Goal: Information Seeking & Learning: Compare options

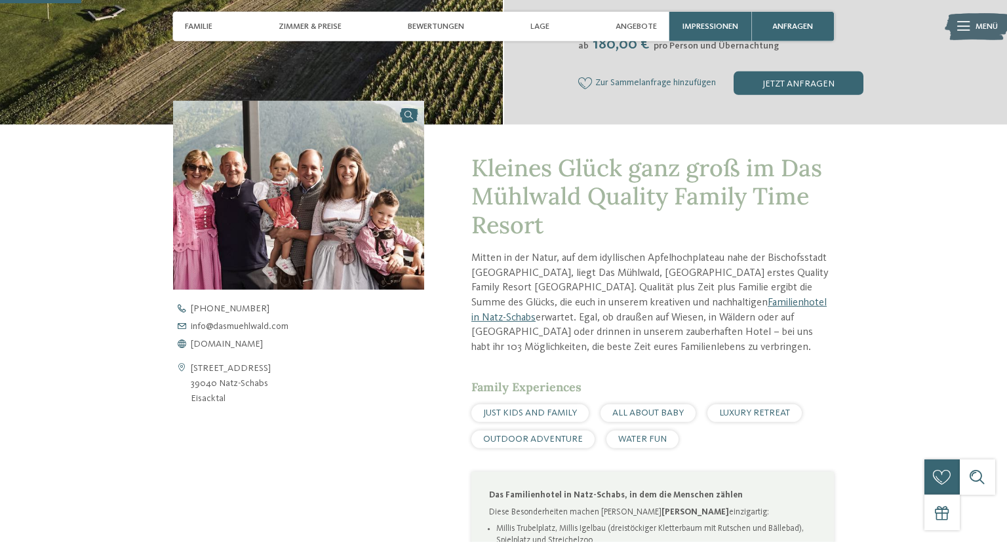
scroll to position [346, 0]
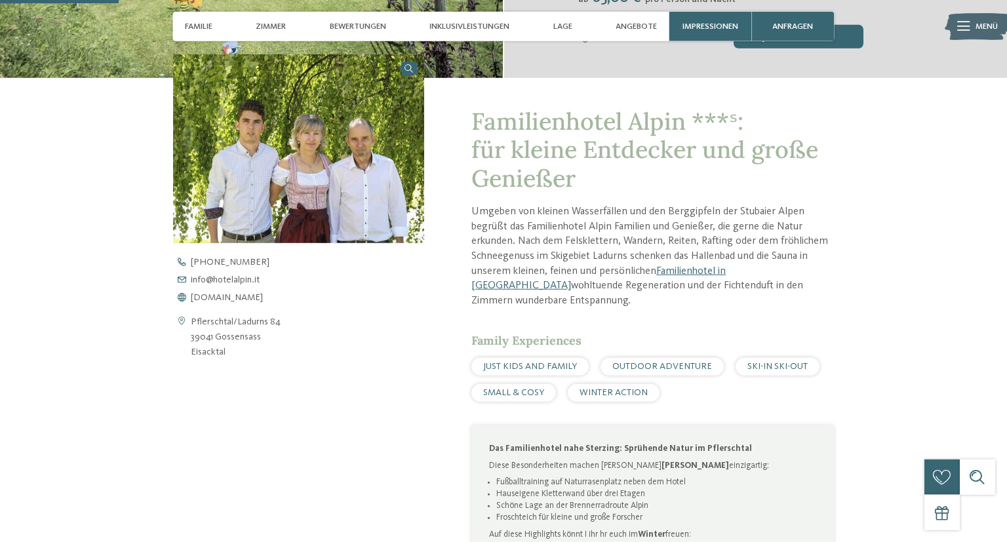
scroll to position [484, 0]
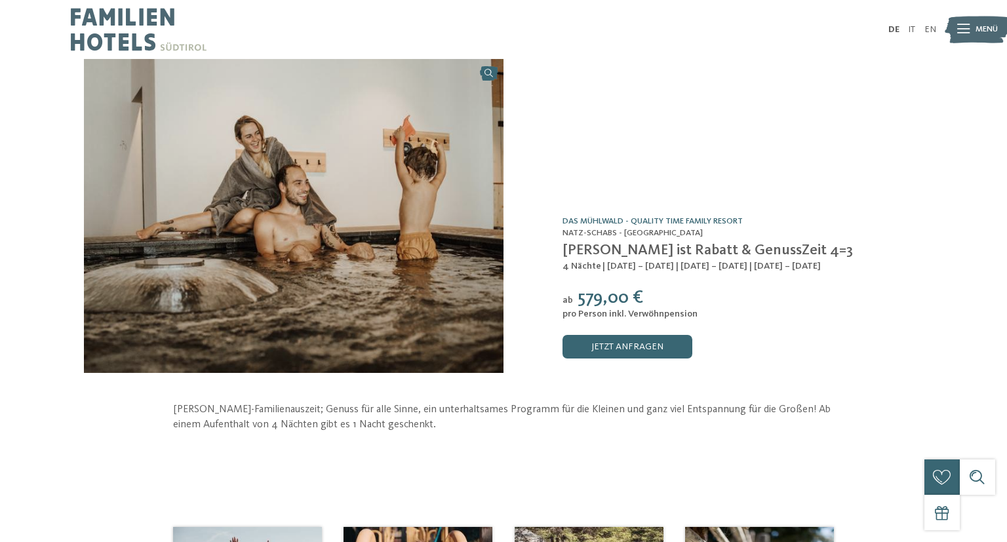
click at [786, 267] on span "| [DATE] – [DATE] | [DATE] – [DATE] | [DATE] – [DATE]" at bounding box center [711, 266] width 218 height 9
copy div "4 Nächte | 26.09. – 25.10.2025 | 09.11. – 05.12.2025 | 27.09. – 01.10.2026"
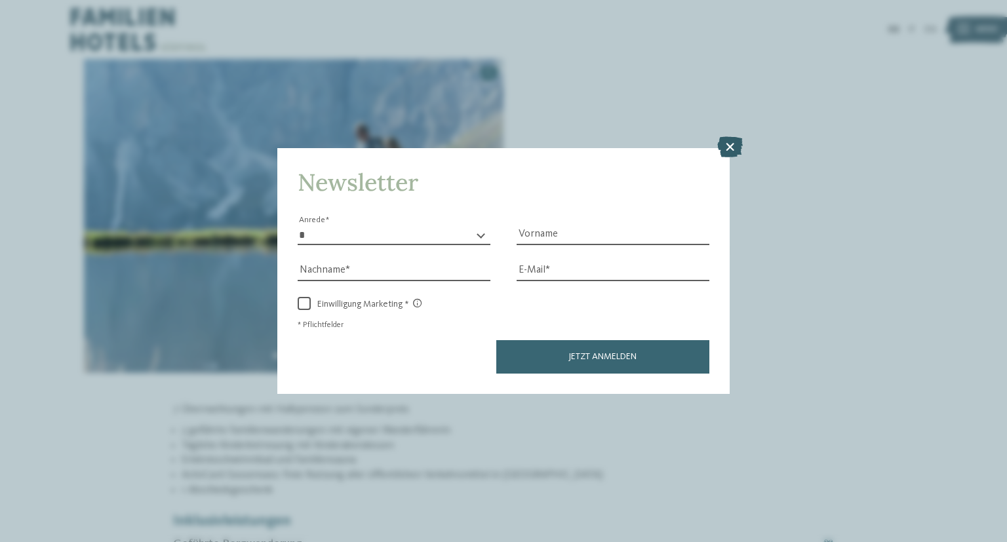
click at [734, 151] on icon at bounding box center [730, 146] width 26 height 21
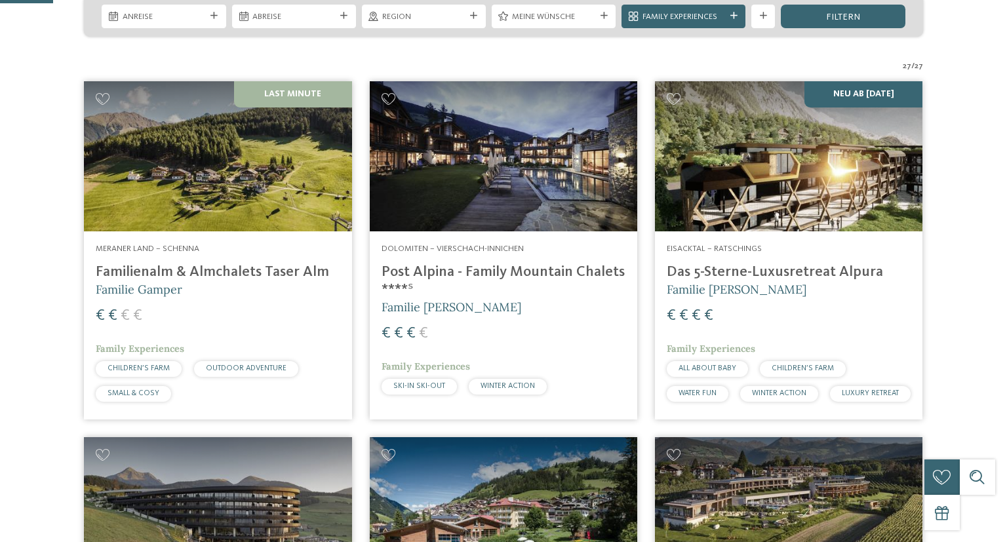
scroll to position [308, 0]
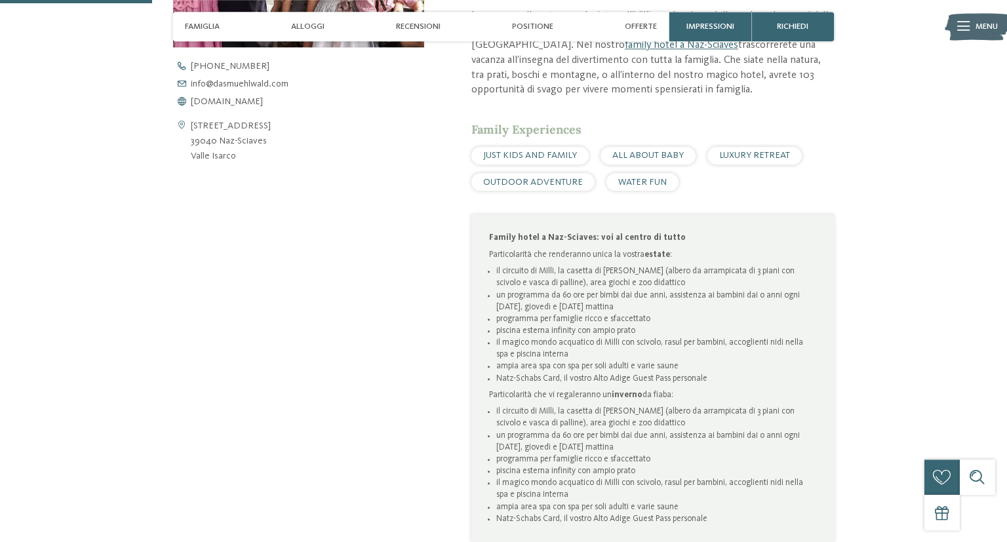
scroll to position [484, 0]
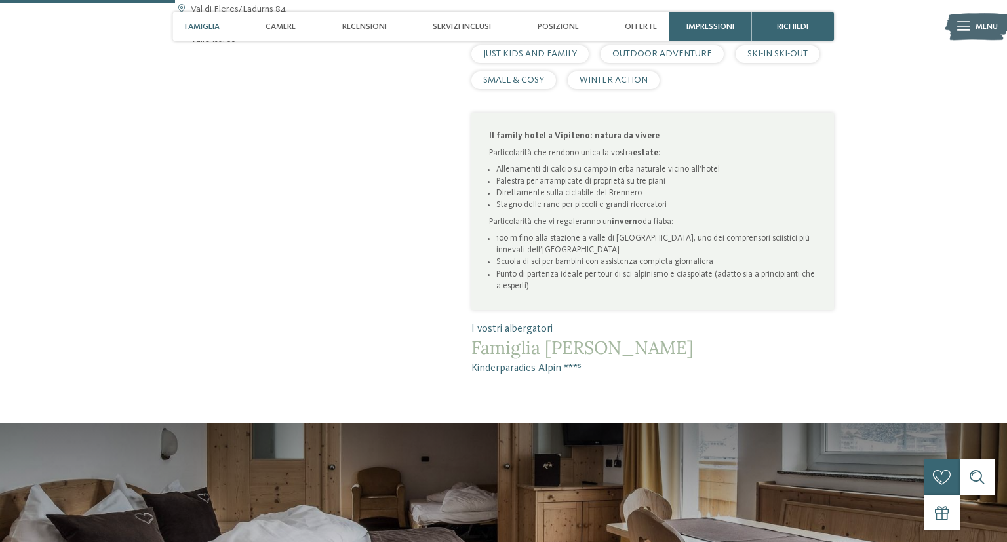
scroll to position [830, 0]
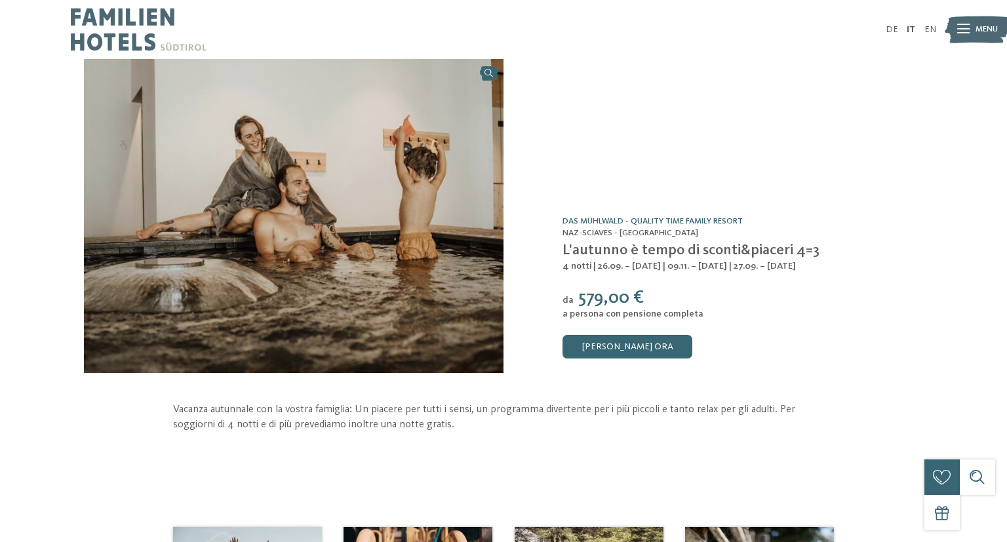
click at [680, 265] on span "| 26.09. – 25.10.2025 | 09.11. – 05.12.2025 | 27.09. – 01.10.2026" at bounding box center [694, 266] width 203 height 9
copy div "4 notti | 26.09. – 25.10.2025 | 09.11. – 05.12.2025 | 27.09. – 01.10.2026"
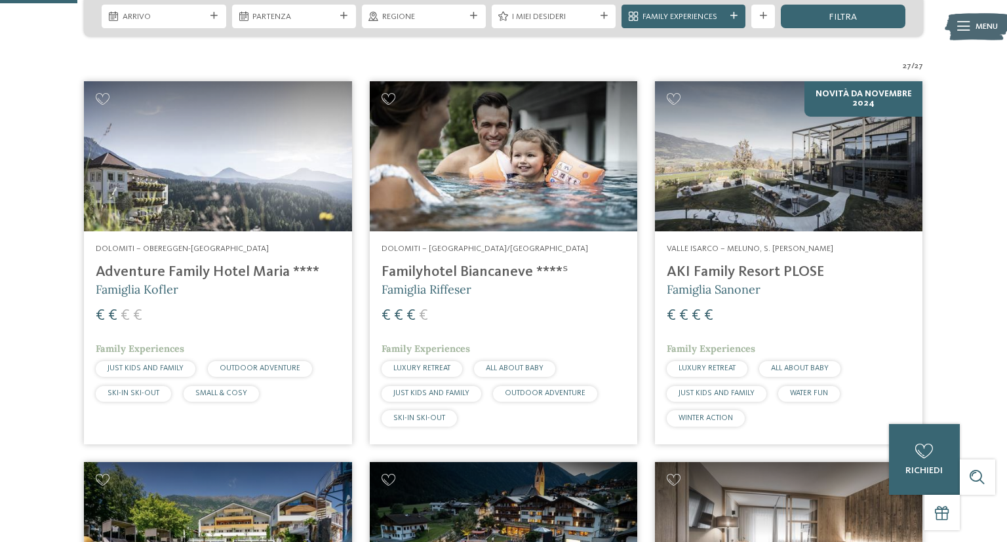
scroll to position [308, 0]
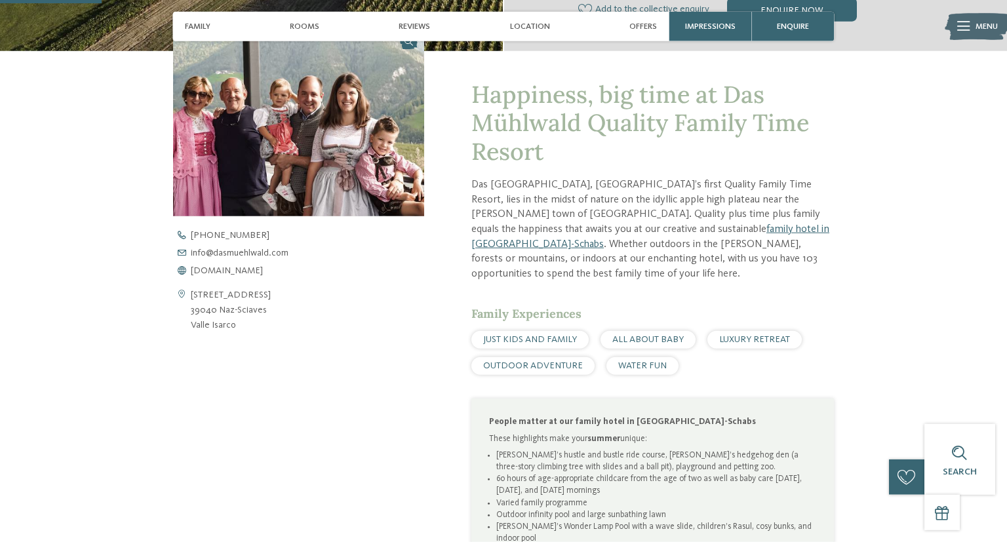
scroll to position [415, 0]
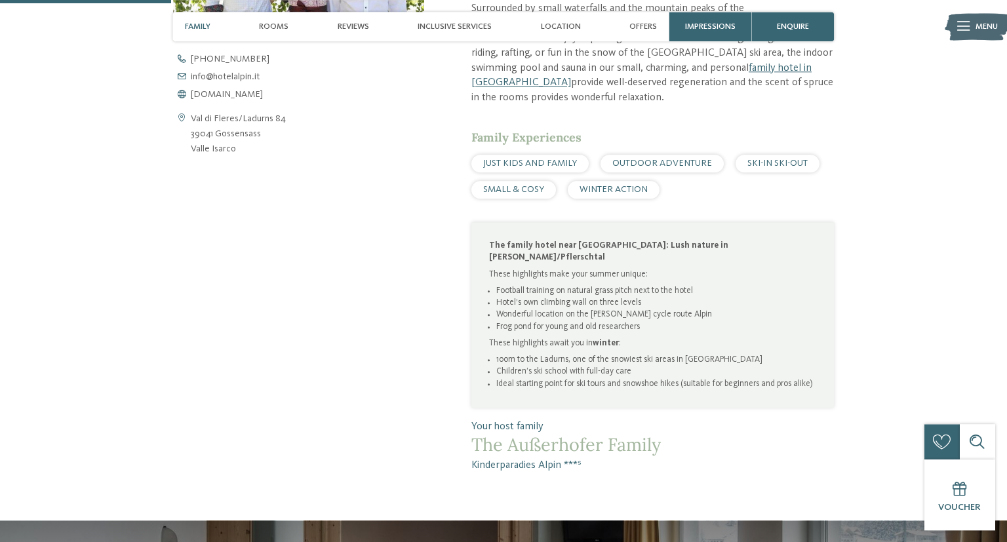
scroll to position [623, 0]
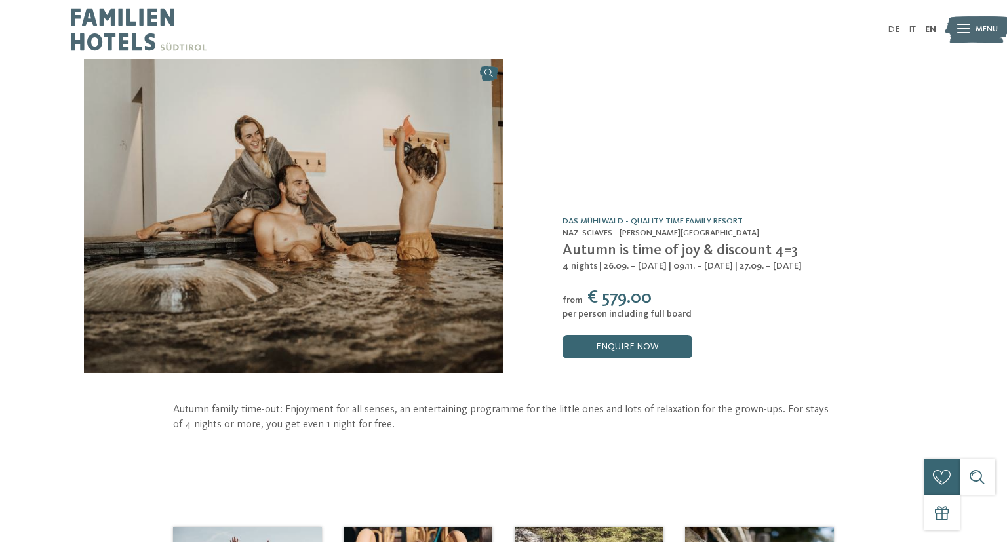
click at [681, 263] on span "| 26.09. – 25.10.2025 | 09.11. – 05.12.2025 | 27.09. – 01.10.2026" at bounding box center [700, 266] width 203 height 9
copy div "4 nights | 26.09. – 25.10.2025 | 09.11. – 05.12.2025 | 27.09. – 01.10.2026"
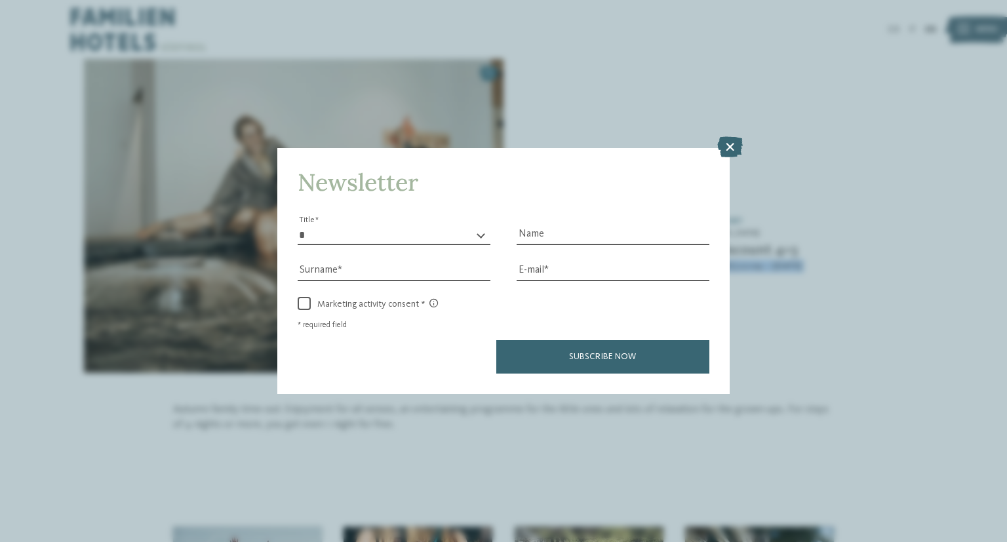
click at [716, 146] on div "Newsletter * ** ** ****** ** Title Name Surname E-mail link link" at bounding box center [503, 271] width 1007 height 542
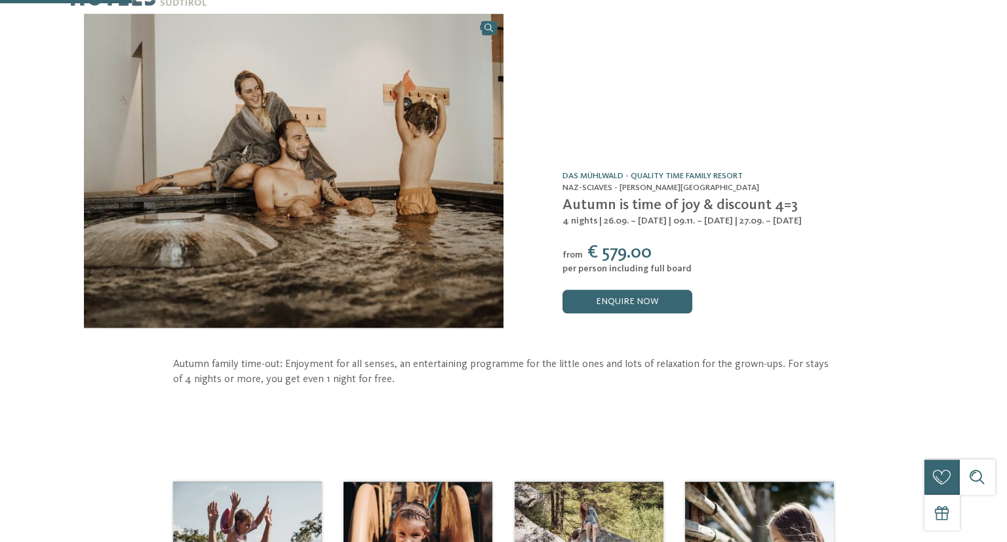
scroll to position [207, 0]
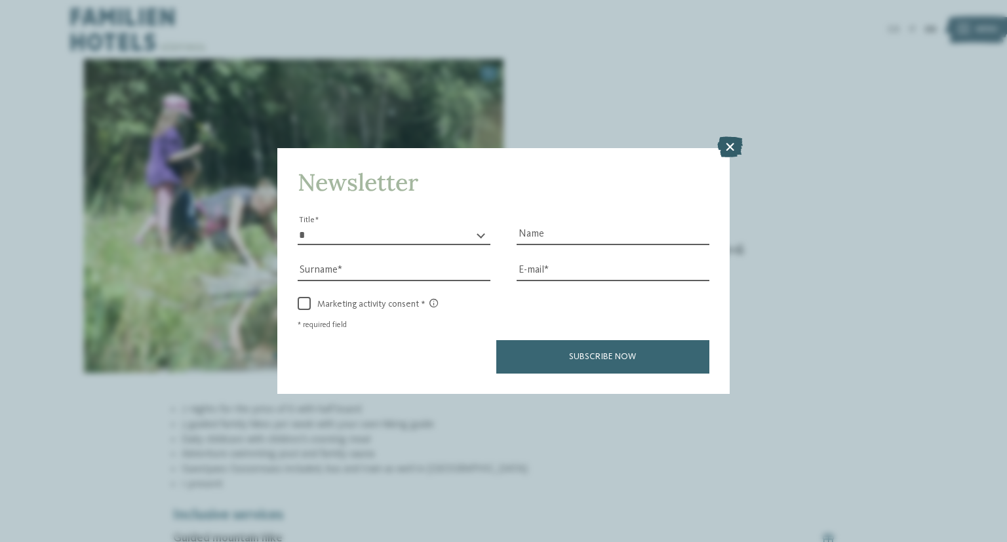
click at [729, 149] on icon at bounding box center [730, 146] width 26 height 21
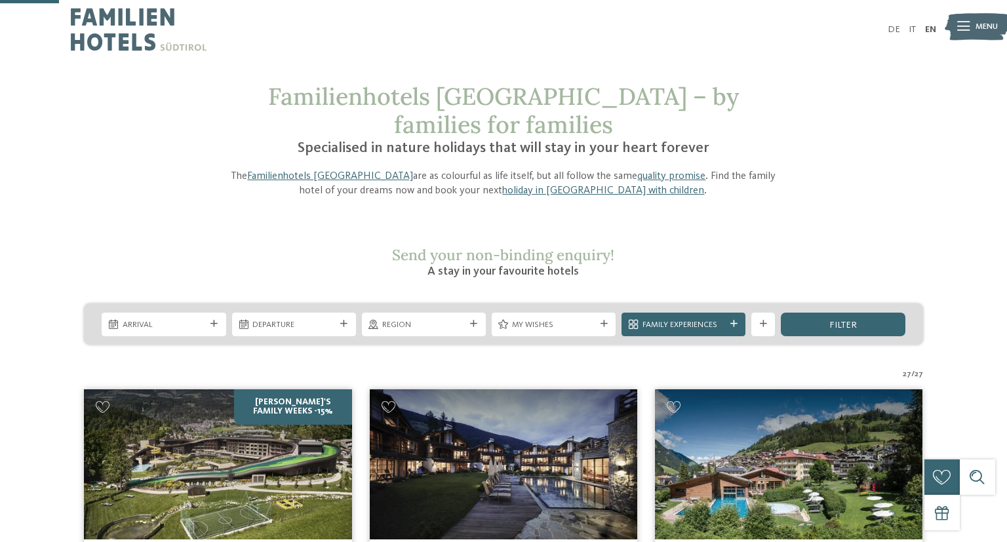
scroll to position [280, 0]
